Goal: Task Accomplishment & Management: Manage account settings

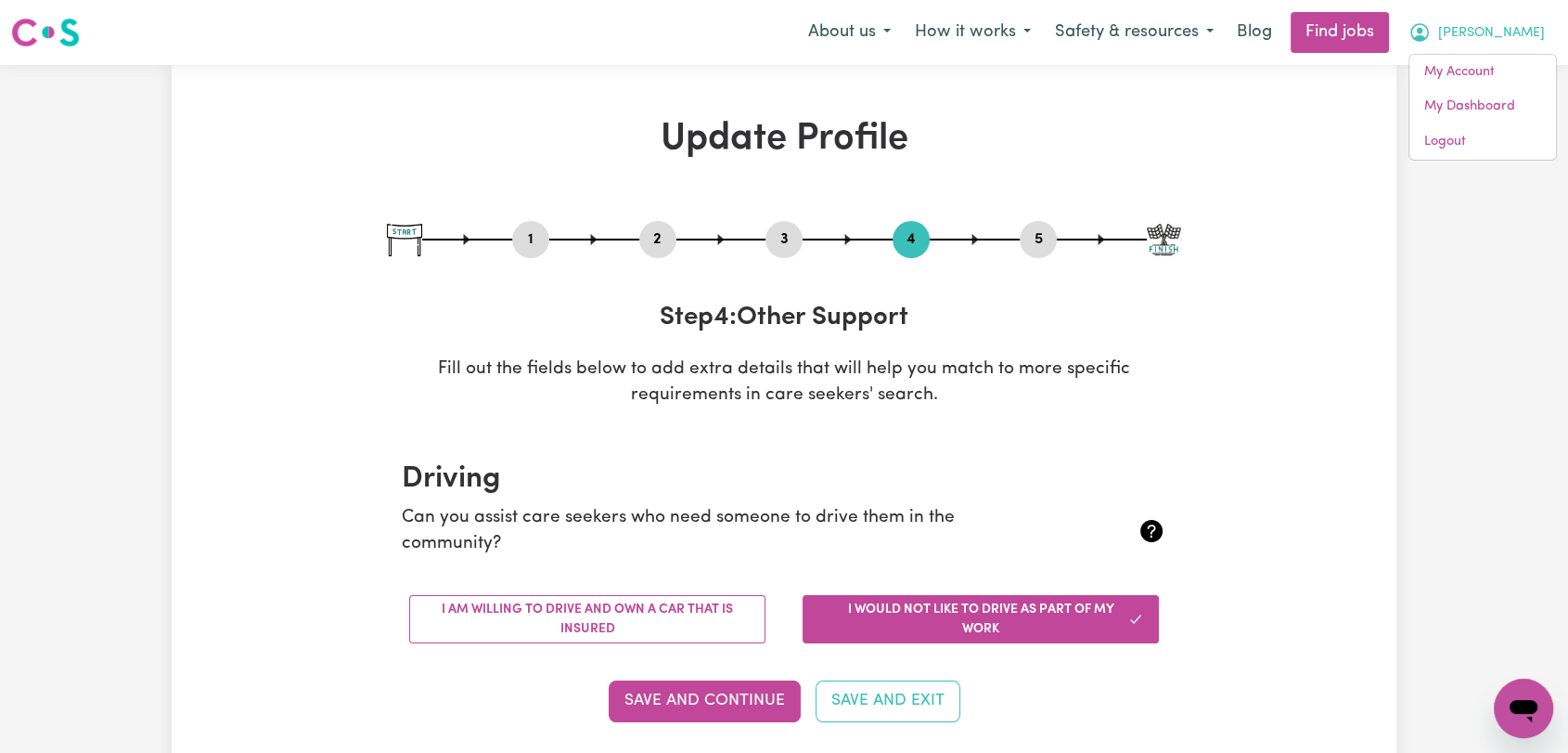
click at [1469, 138] on link "Logout" at bounding box center [1482, 141] width 146 height 35
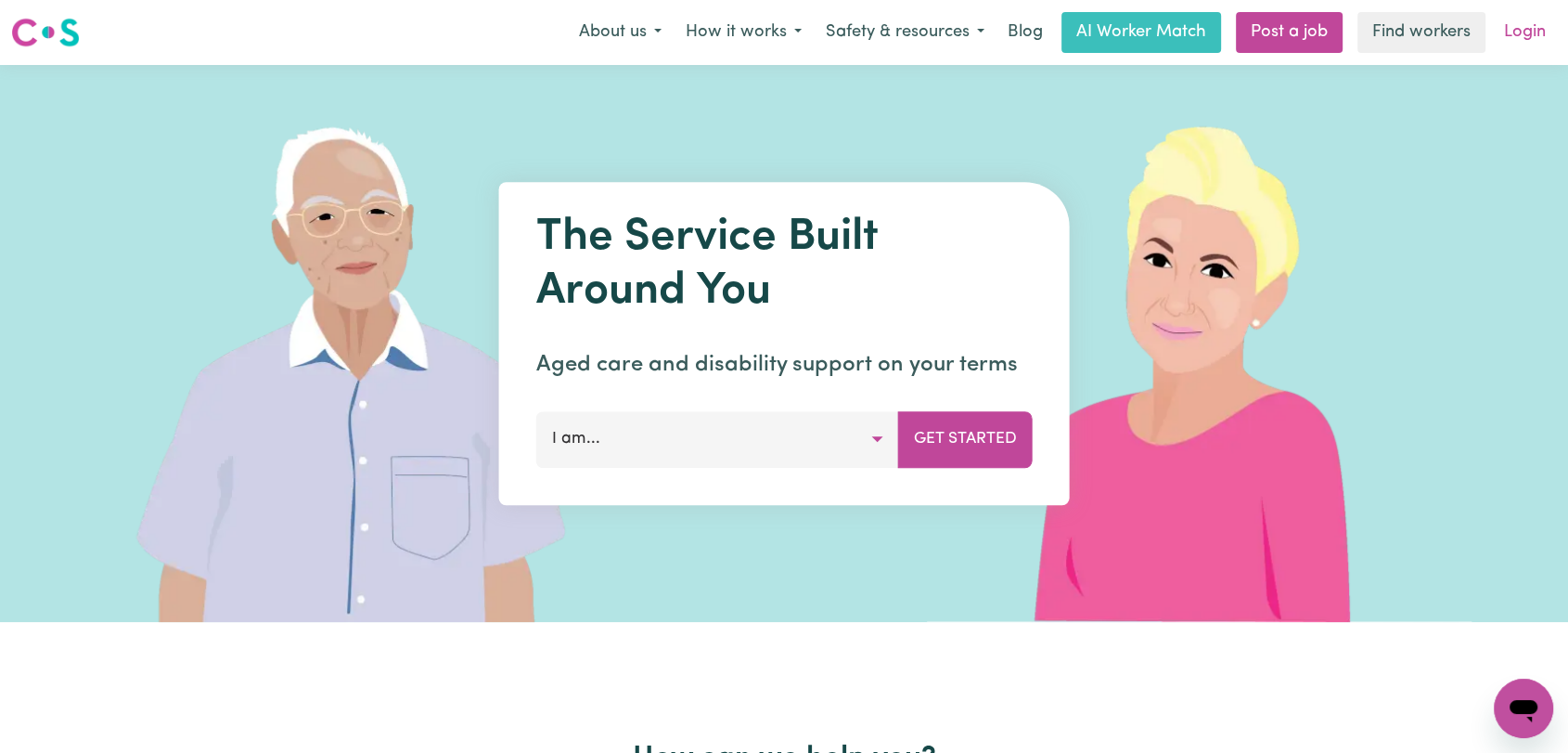
click at [1521, 33] on link "Login" at bounding box center [1523, 32] width 64 height 41
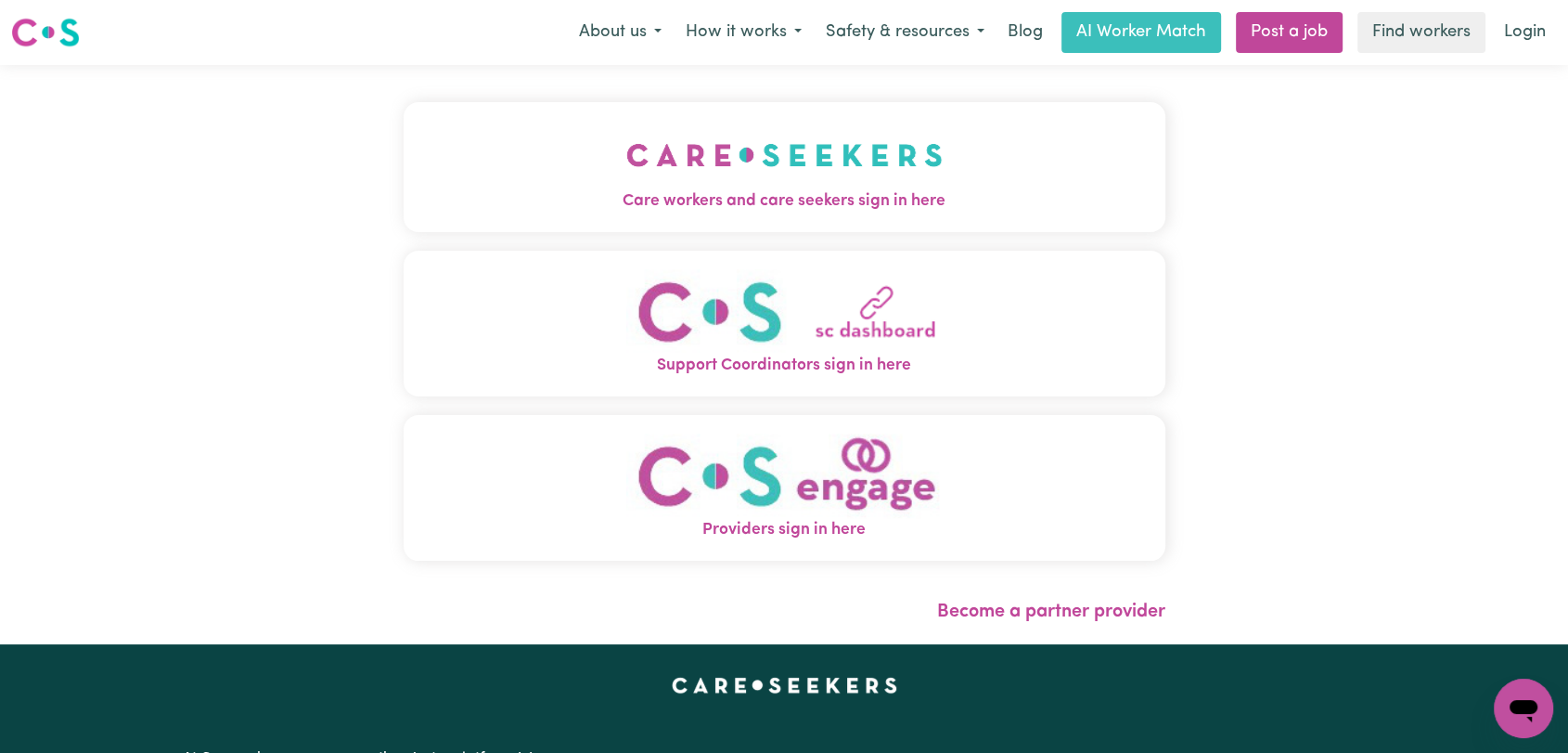
click at [743, 140] on img "Care workers and care seekers sign in here" at bounding box center [784, 155] width 316 height 68
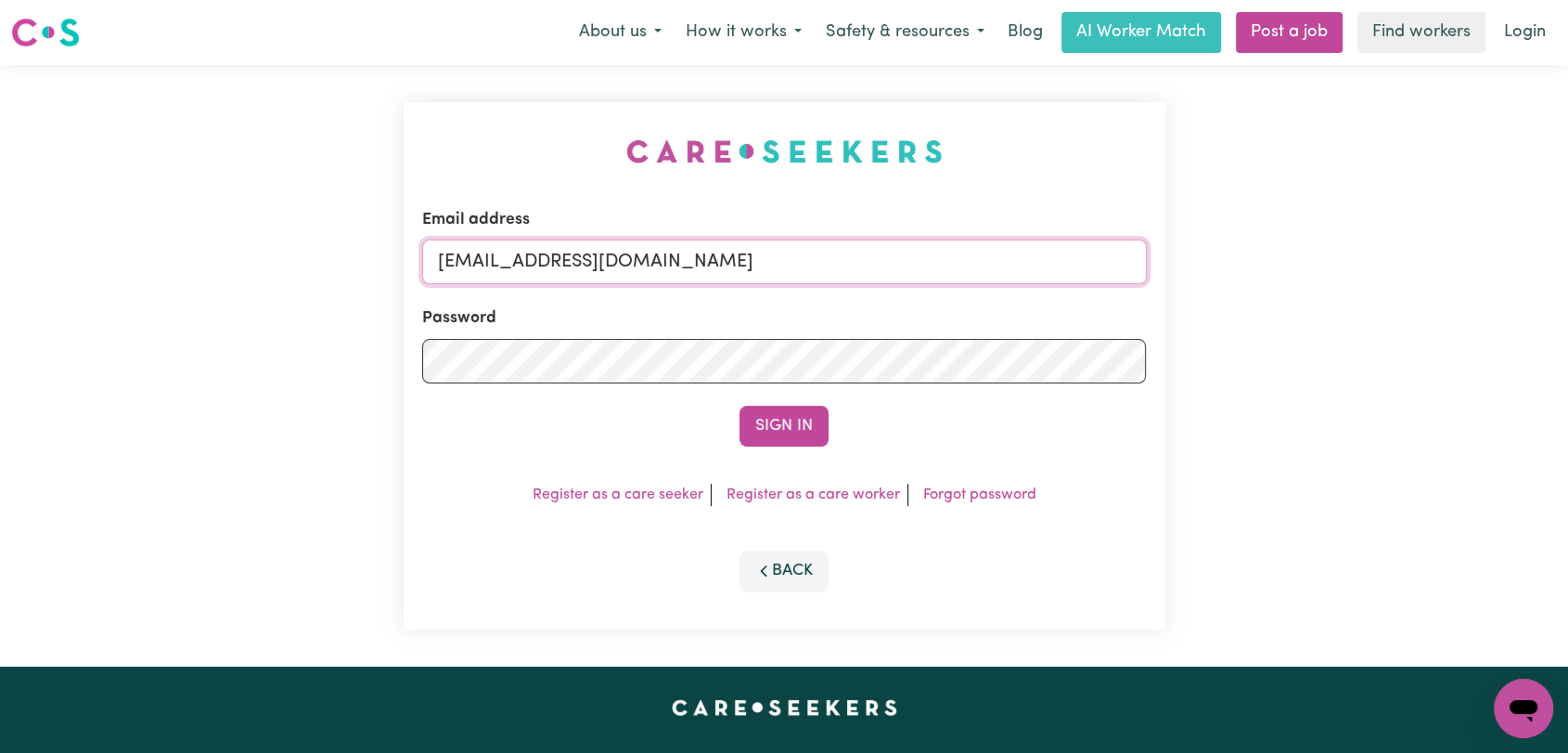
click at [838, 253] on input "[EMAIL_ADDRESS][DOMAIN_NAME]" at bounding box center [784, 261] width 724 height 45
drag, startPoint x: 532, startPoint y: 262, endPoint x: 861, endPoint y: 277, distance: 329.3
click at [861, 277] on input "Superuser~[EMAIL_ADDRESS][DOMAIN_NAME]" at bounding box center [784, 261] width 724 height 45
type input "Superuser~[EMAIL_ADDRESS][DOMAIN_NAME]"
click at [806, 415] on button "Sign In" at bounding box center [784, 425] width 89 height 41
